Goal: Navigation & Orientation: Understand site structure

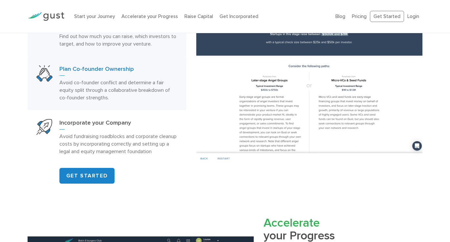
scroll to position [381, 0]
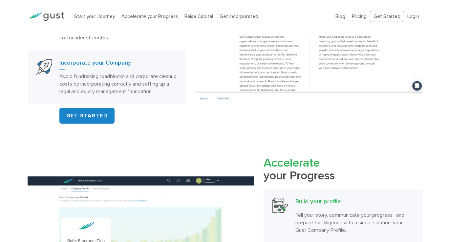
click at [84, 60] on h3 "Incorporate your Company" at bounding box center [118, 64] width 118 height 11
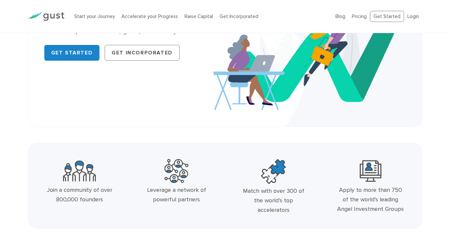
scroll to position [0, 0]
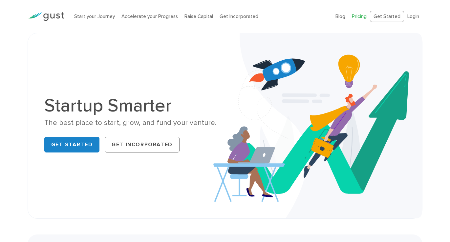
click at [358, 15] on link "Pricing" at bounding box center [359, 16] width 15 height 6
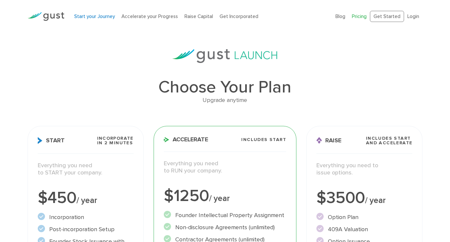
click at [97, 15] on link "Start your Journey" at bounding box center [94, 16] width 41 height 6
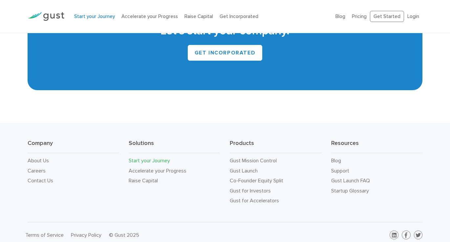
scroll to position [1216, 0]
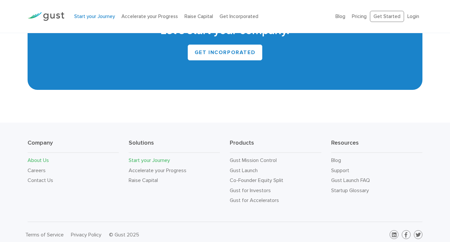
click at [40, 160] on link "About Us" at bounding box center [38, 160] width 21 height 6
click at [242, 160] on link "Gust Mission Control" at bounding box center [253, 160] width 47 height 6
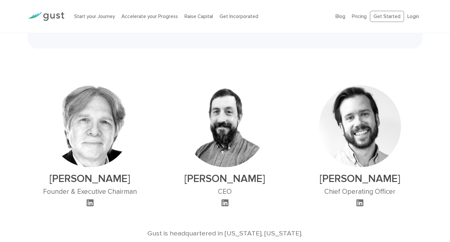
scroll to position [359, 0]
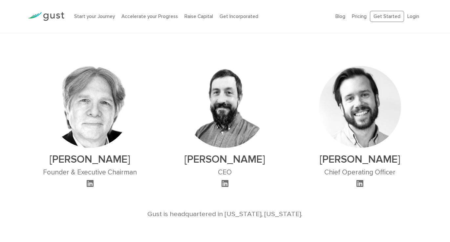
click at [225, 180] on icon at bounding box center [225, 184] width 7 height 8
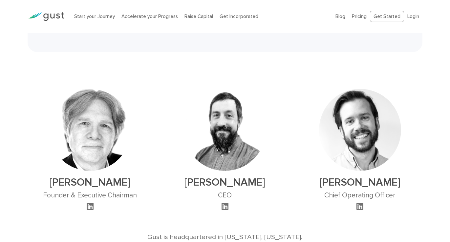
scroll to position [345, 0]
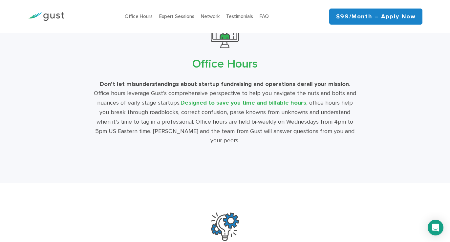
scroll to position [1121, 0]
